Goal: Task Accomplishment & Management: Use online tool/utility

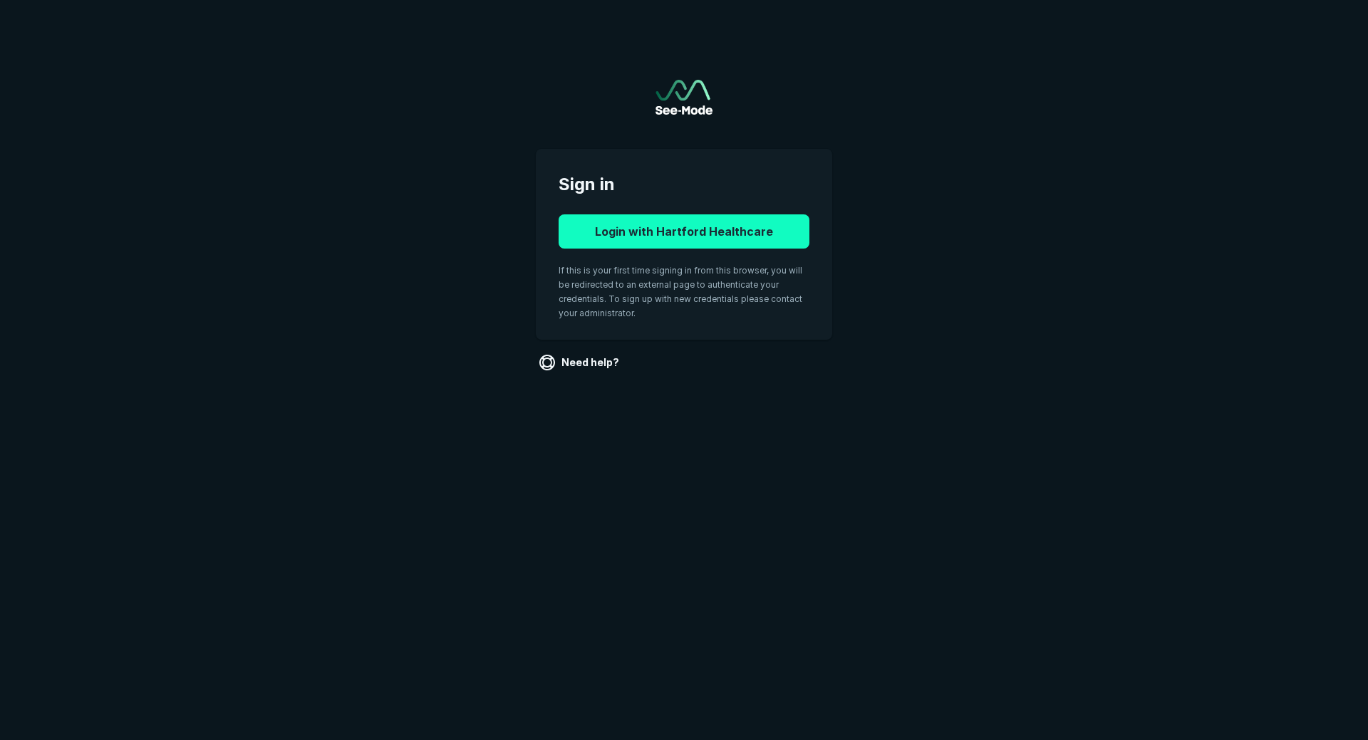
click at [670, 241] on button "Login with Hartford Healthcare" at bounding box center [683, 231] width 251 height 34
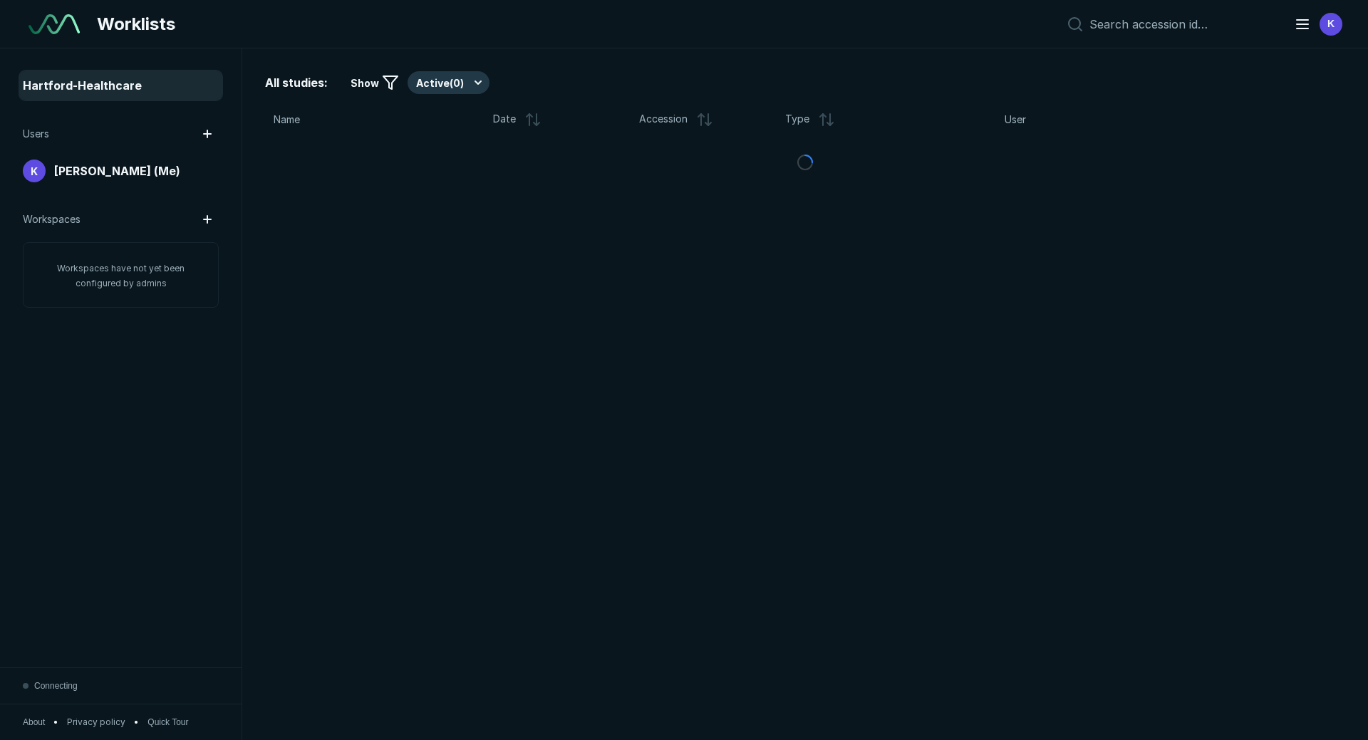
scroll to position [4684, 6667]
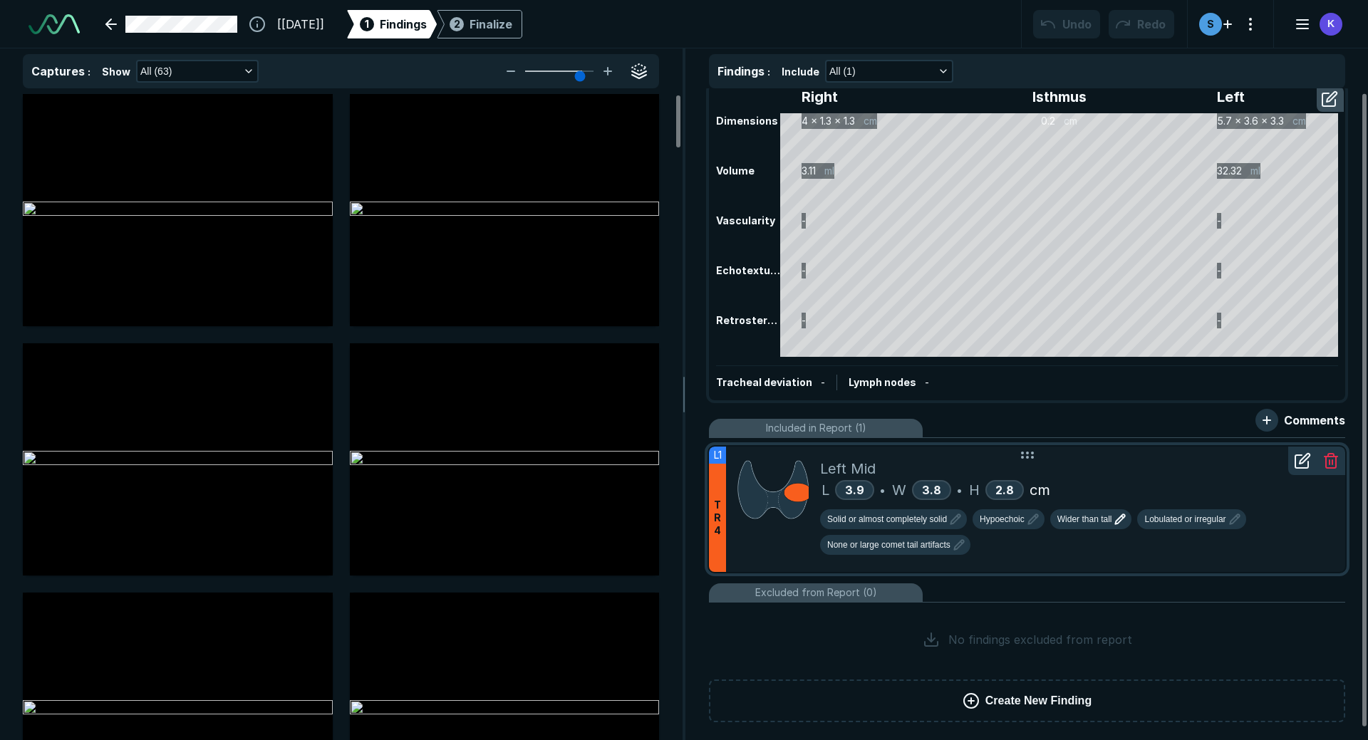
scroll to position [17, 0]
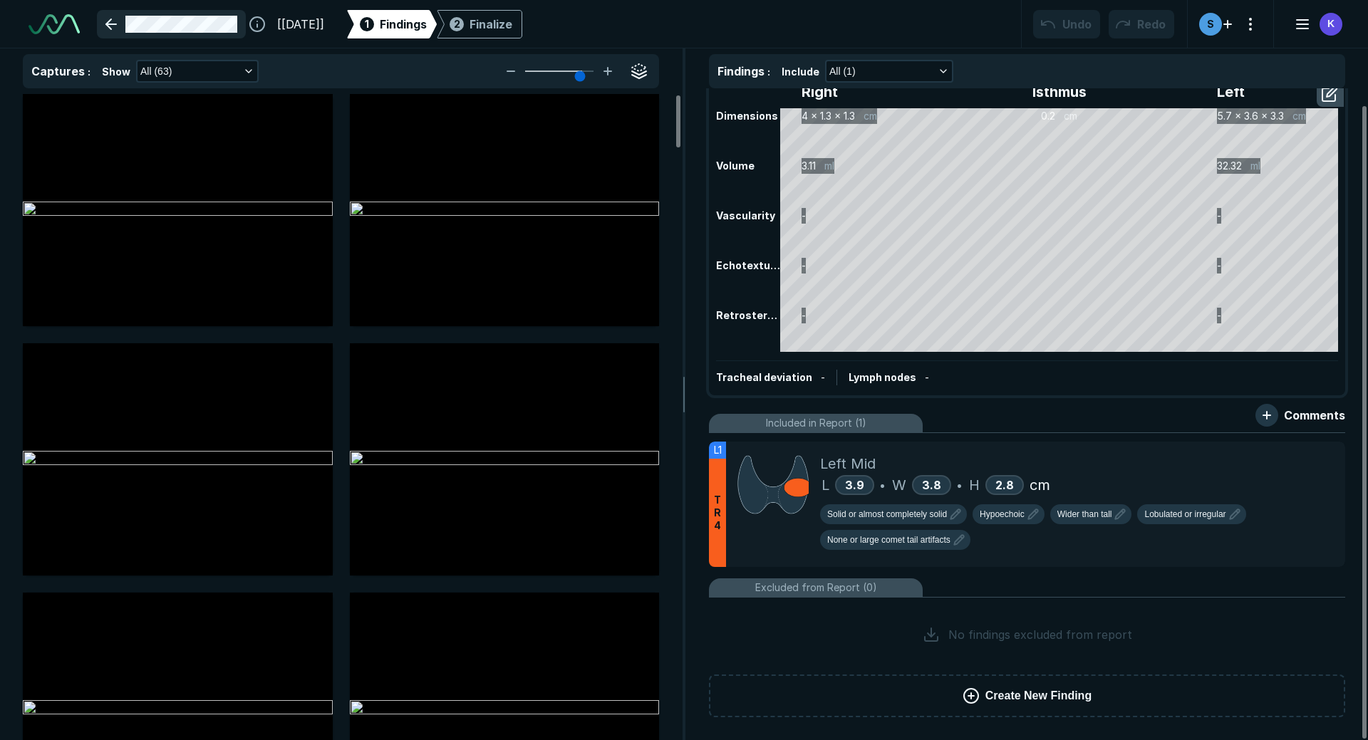
click at [111, 27] on link at bounding box center [171, 24] width 149 height 28
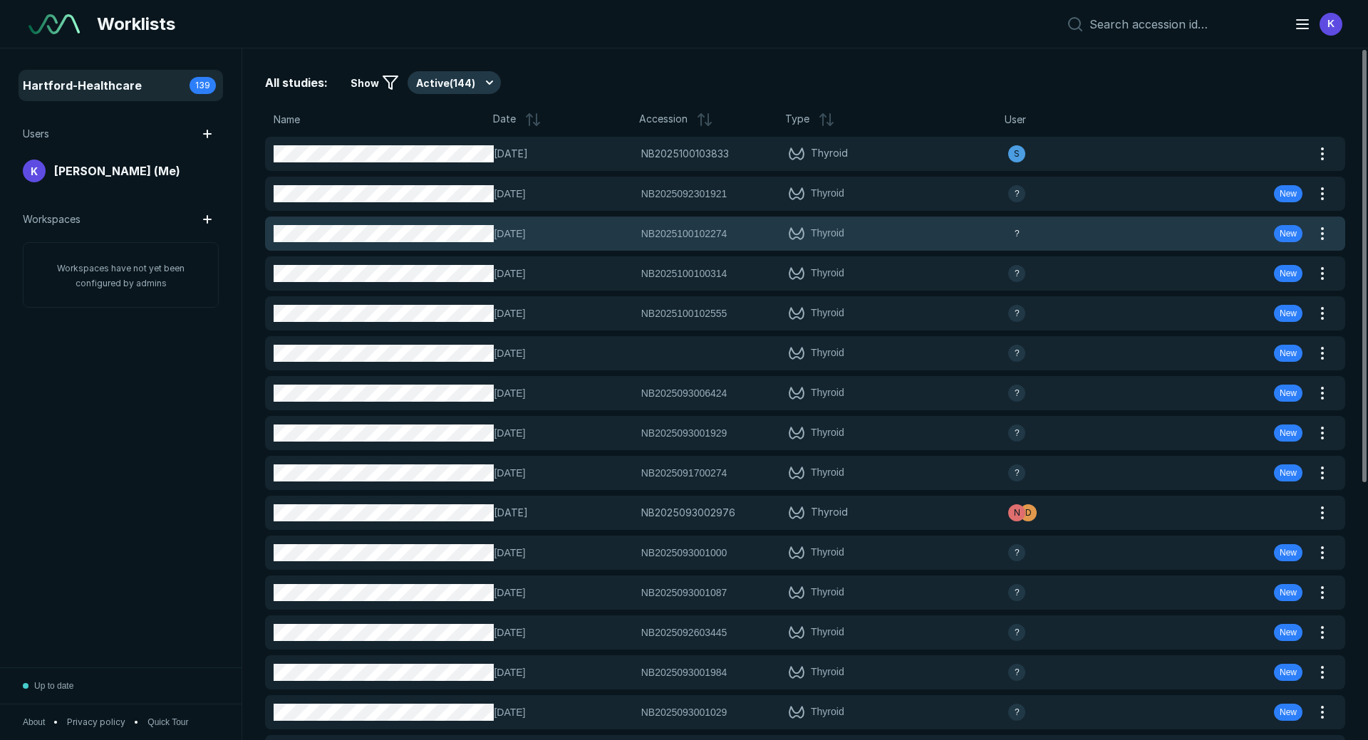
scroll to position [4684, 6667]
